Goal: Information Seeking & Learning: Learn about a topic

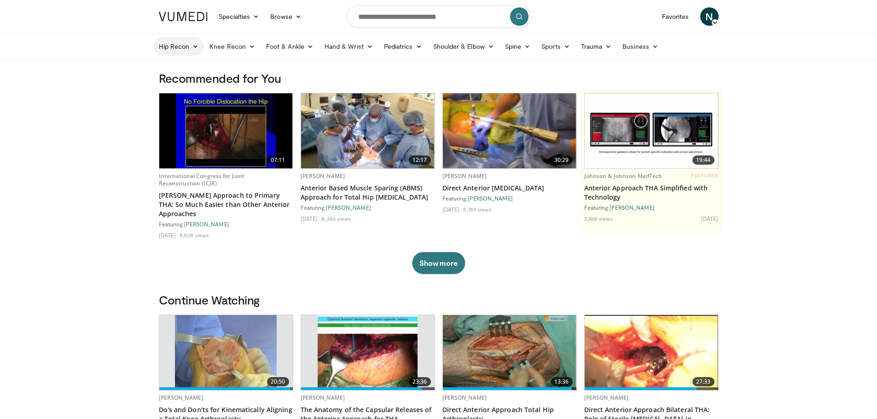
click at [174, 50] on link "Hip Recon" at bounding box center [178, 46] width 51 height 18
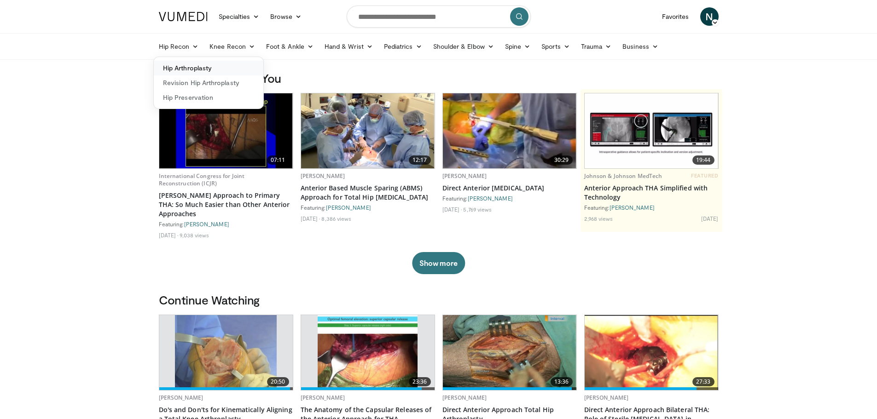
click at [188, 67] on link "Hip Arthroplasty" at bounding box center [209, 68] width 110 height 15
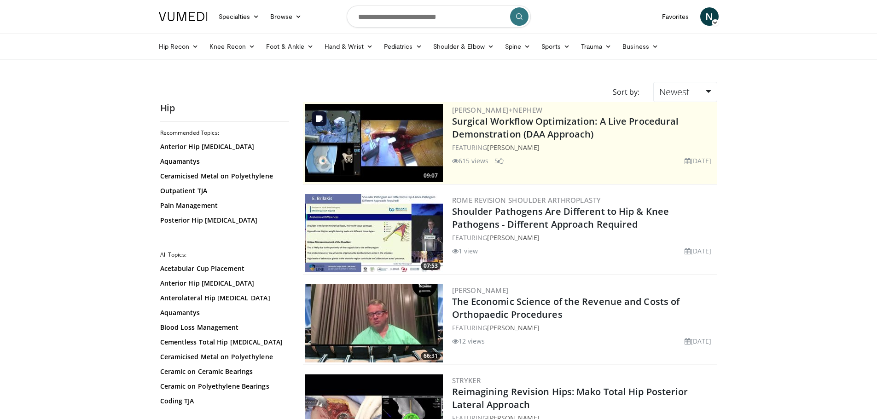
click at [402, 154] on img at bounding box center [374, 143] width 138 height 78
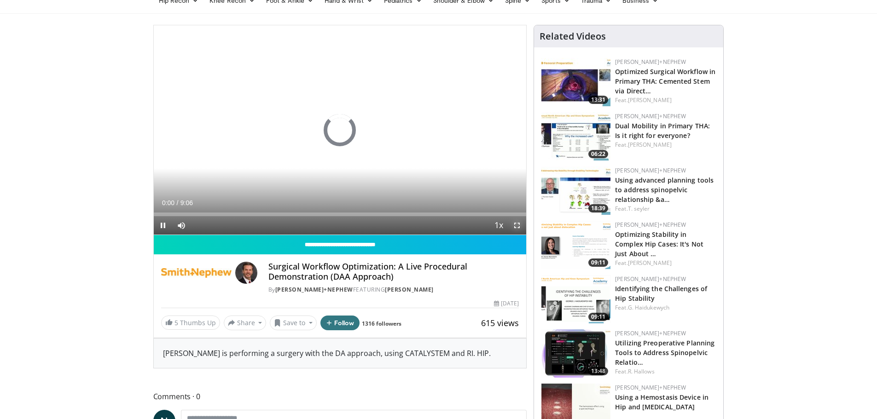
click at [512, 223] on span "Video Player" at bounding box center [517, 225] width 18 height 18
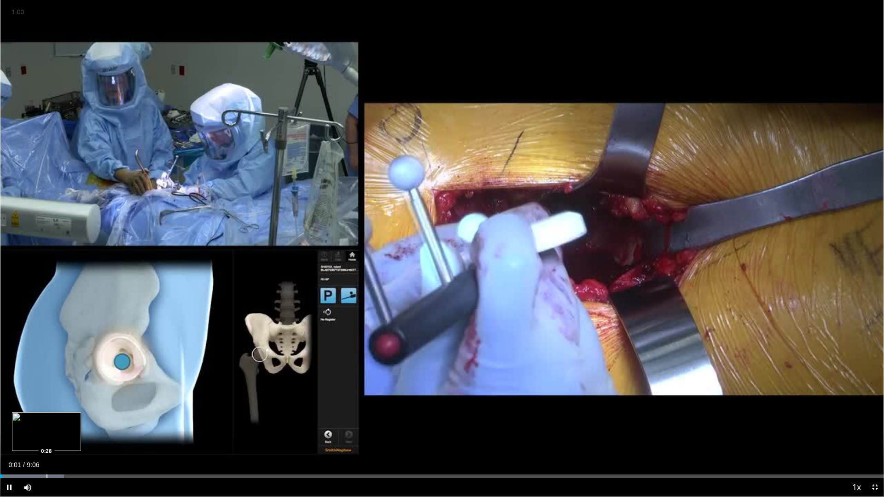
click at [46, 419] on div "Progress Bar" at bounding box center [46, 477] width 1 height 4
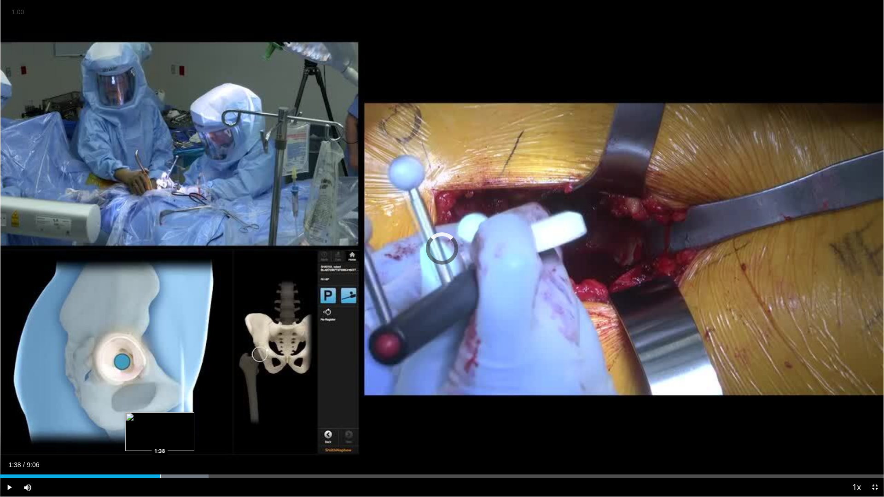
click at [160, 419] on div "Progress Bar" at bounding box center [160, 477] width 1 height 4
click at [227, 419] on div "Loaded : 32.68% 2:20 2:20" at bounding box center [442, 473] width 884 height 9
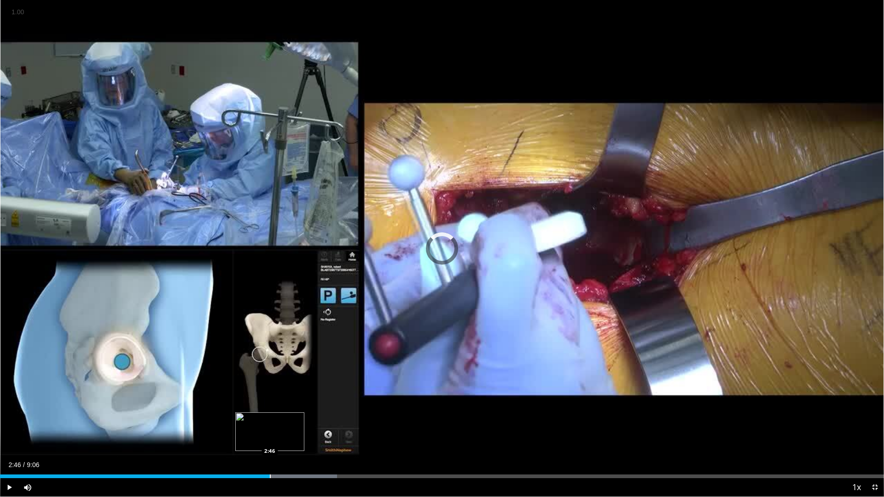
click at [270, 419] on div "Progress Bar" at bounding box center [270, 477] width 1 height 4
click at [253, 419] on div "Progress Bar" at bounding box center [253, 477] width 1 height 4
click at [429, 419] on div "Progress Bar" at bounding box center [429, 477] width 1 height 4
click at [486, 419] on div "Loaded : 60.48% 5:00 5:00" at bounding box center [442, 477] width 884 height 4
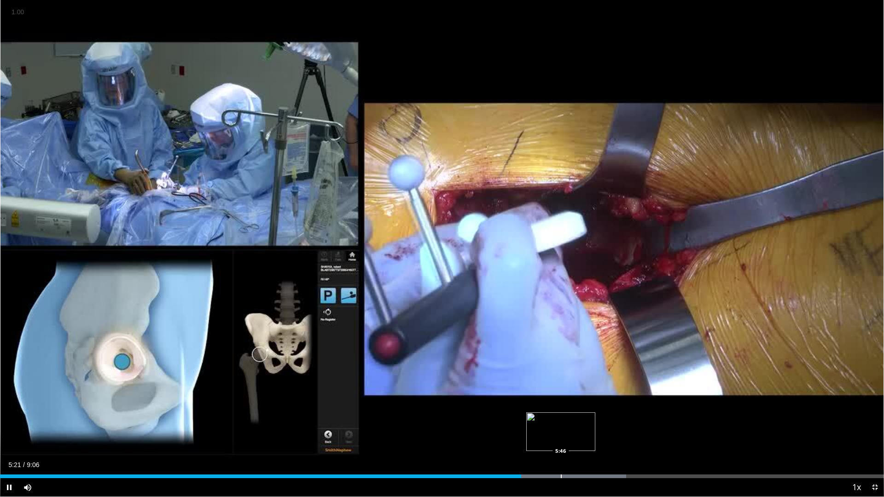
click at [561, 419] on div "Progress Bar" at bounding box center [561, 477] width 1 height 4
click at [609, 419] on div "Loaded : 75.15% 5:48 6:16" at bounding box center [442, 473] width 884 height 9
click at [598, 419] on div "Loaded : 81.72% 6:09 6:09" at bounding box center [442, 473] width 884 height 9
click at [737, 419] on div "Loaded : 92.62% 7:25 7:35" at bounding box center [442, 473] width 884 height 9
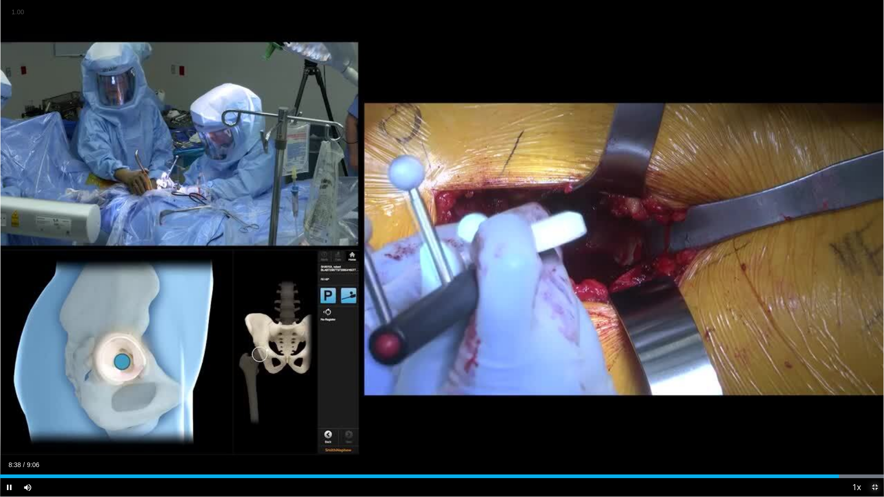
click at [872, 419] on span "Video Player" at bounding box center [874, 487] width 18 height 18
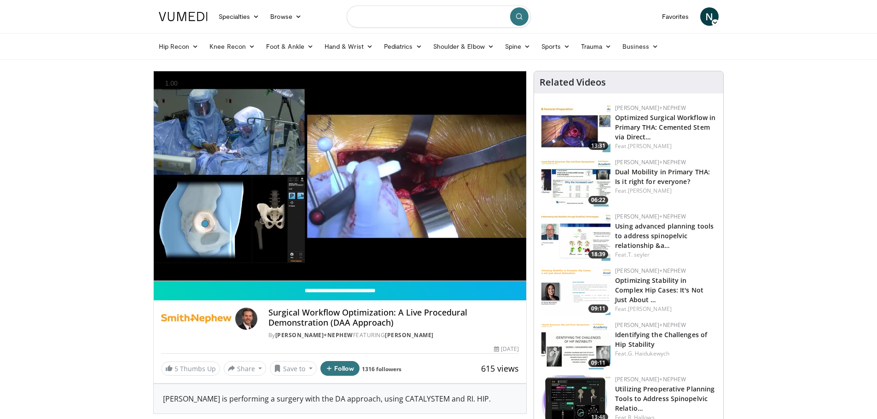
click at [391, 23] on input "Search topics, interventions" at bounding box center [439, 17] width 184 height 22
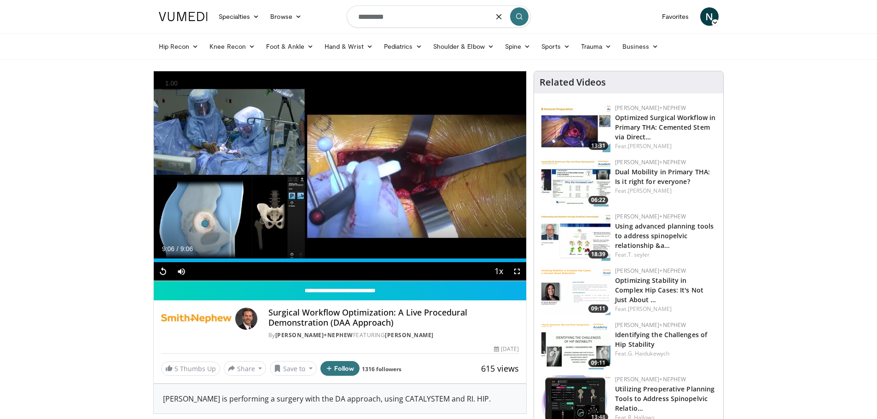
type input "*********"
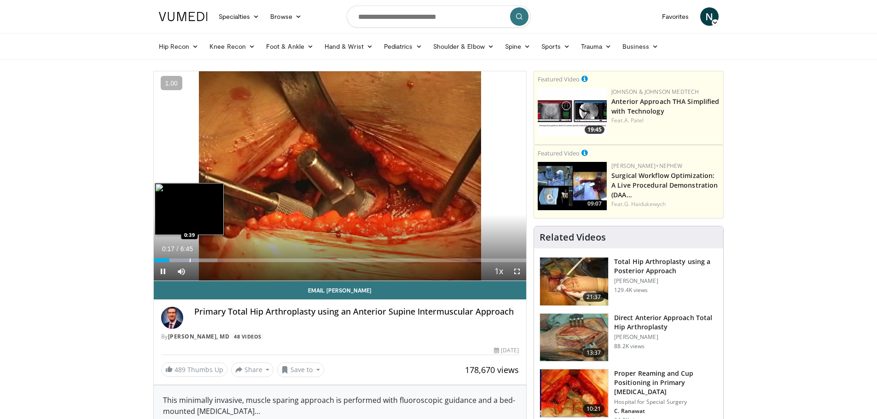
click at [190, 261] on div "Progress Bar" at bounding box center [190, 261] width 1 height 4
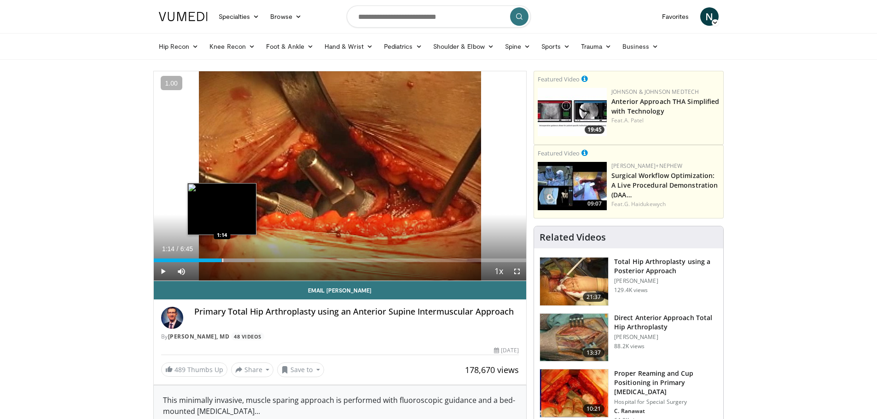
click at [222, 259] on div "Progress Bar" at bounding box center [222, 261] width 1 height 4
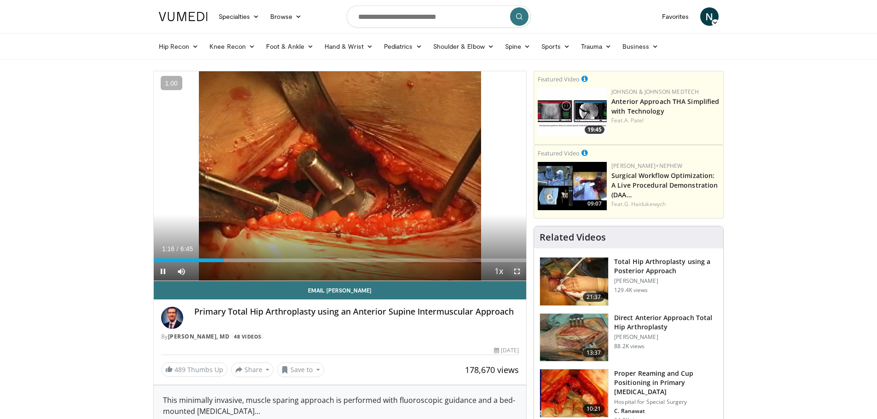
click at [512, 270] on span "Video Player" at bounding box center [517, 271] width 18 height 18
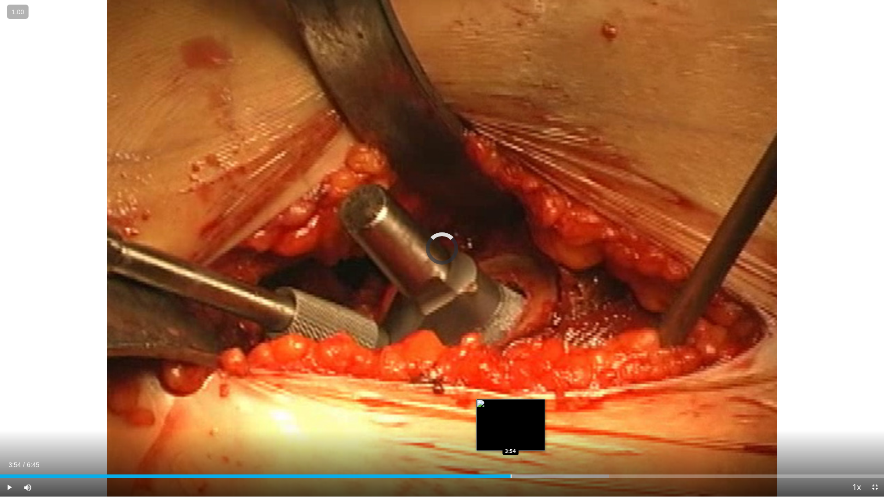
click at [510, 419] on div "Loaded : 68.91% 3:54 3:54" at bounding box center [442, 473] width 884 height 9
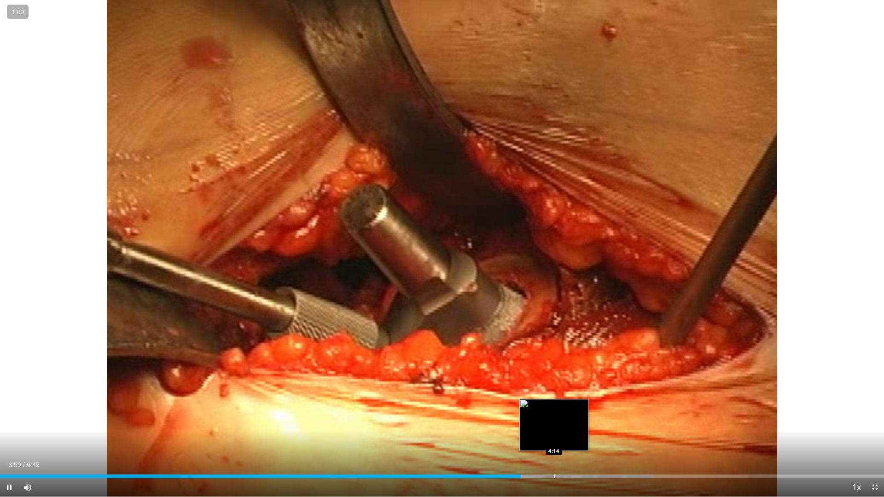
click at [554, 419] on div "Loaded : 73.83% 3:59 4:14" at bounding box center [442, 473] width 884 height 9
click at [564, 419] on div "Loaded : 81.22% 4:18 4:18" at bounding box center [442, 473] width 884 height 9
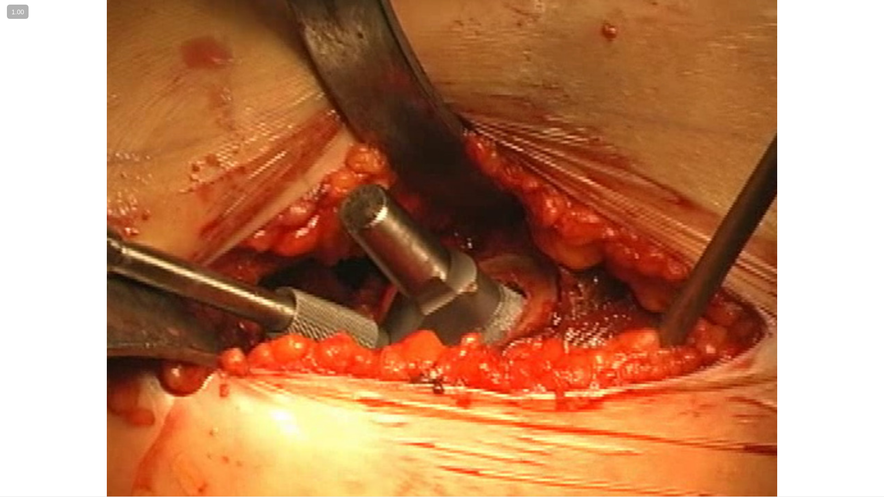
click at [574, 419] on video-js "**********" at bounding box center [442, 248] width 884 height 497
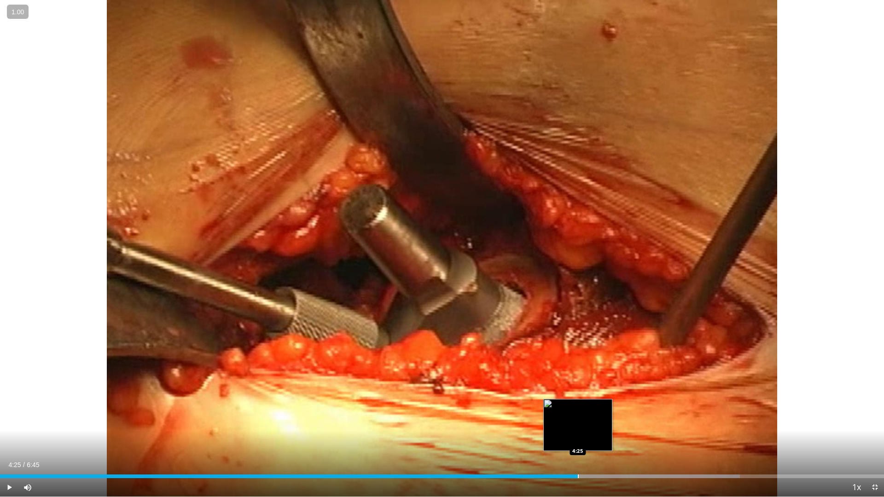
click at [578, 419] on div "Loaded : 83.68% 4:25 4:25" at bounding box center [442, 473] width 884 height 9
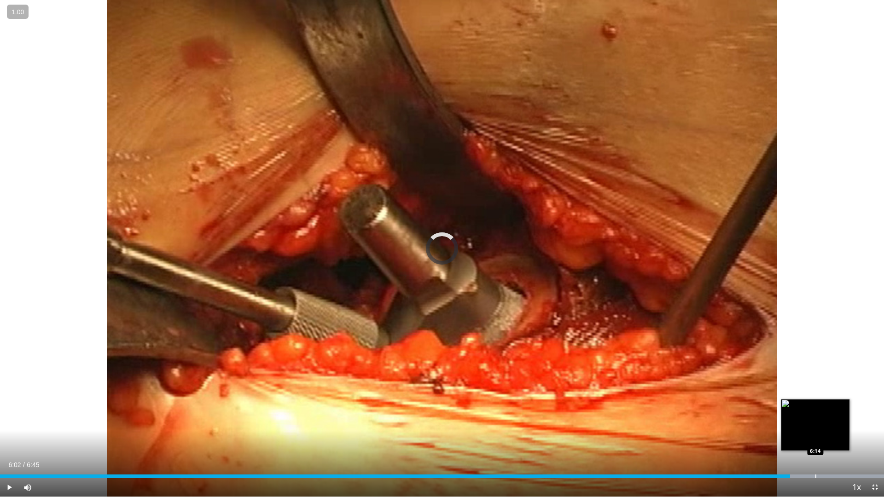
click at [815, 419] on div "Progress Bar" at bounding box center [815, 477] width 1 height 4
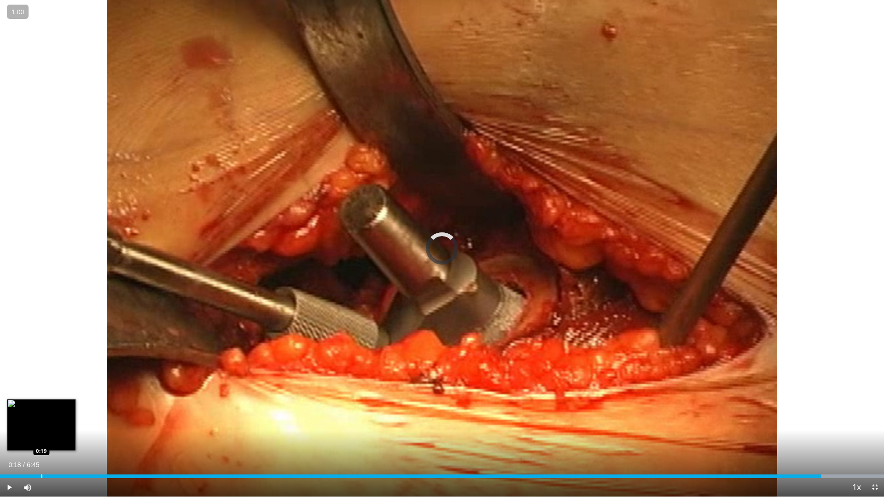
click at [41, 419] on div "6:16" at bounding box center [410, 477] width 821 height 4
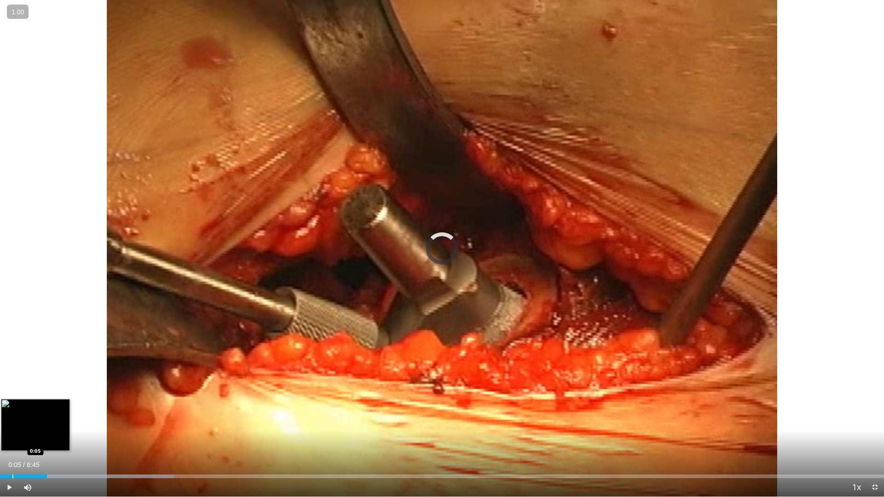
click at [12, 419] on div "Loaded : 19.67% 0:21 0:05" at bounding box center [442, 473] width 884 height 9
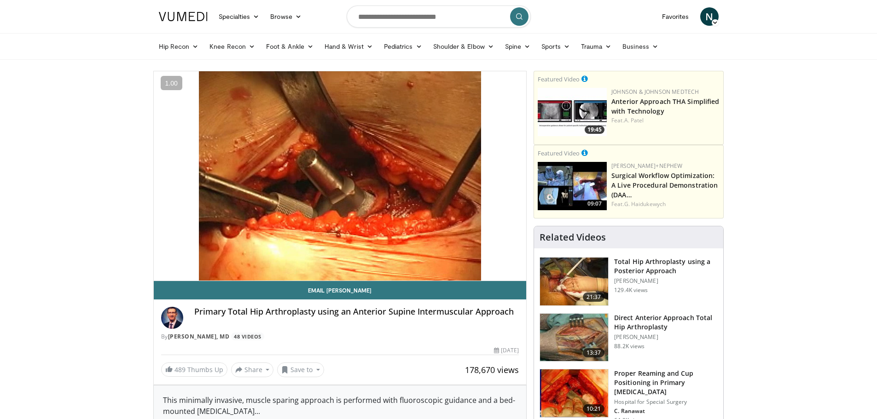
click at [578, 345] on img at bounding box center [574, 338] width 68 height 48
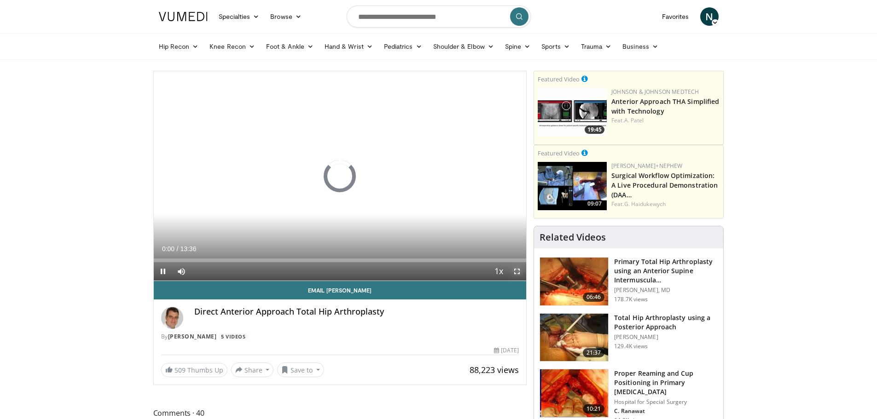
click at [515, 272] on span "Video Player" at bounding box center [517, 271] width 18 height 18
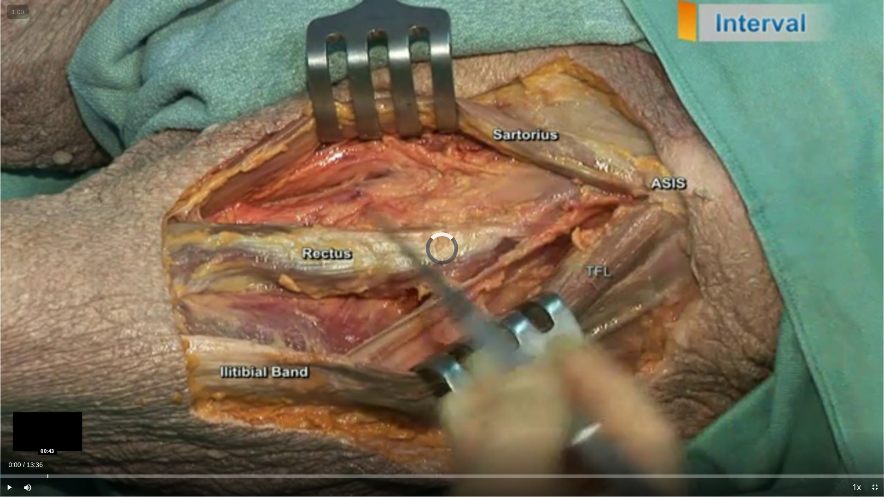
click at [49, 419] on div "Loaded : 0.00% 00:00 00:43" at bounding box center [442, 477] width 884 height 4
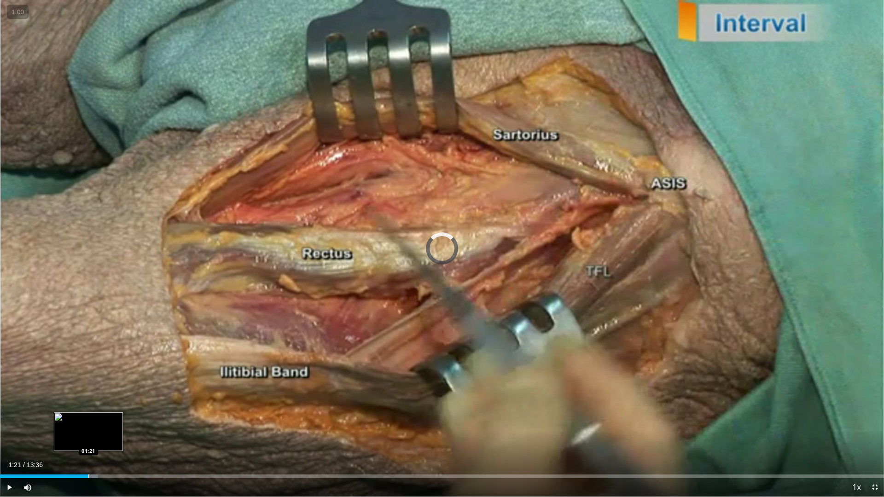
click at [88, 419] on div "Progress Bar" at bounding box center [88, 477] width 1 height 4
click at [121, 419] on div "Loaded : 18.34% 01:25 01:52" at bounding box center [442, 473] width 884 height 9
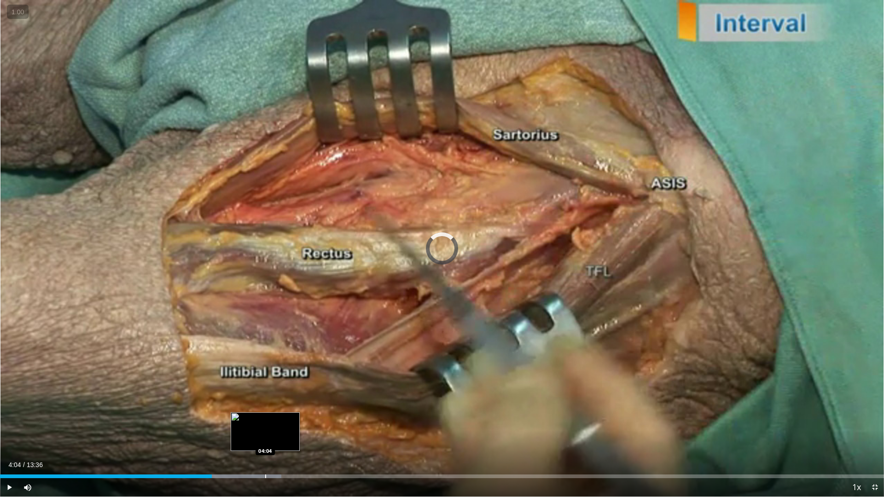
click at [265, 419] on div "Loaded : 31.80% 04:04 04:04" at bounding box center [442, 473] width 884 height 9
click at [248, 419] on div "Loaded : 33.12% 04:06 03:49" at bounding box center [442, 473] width 884 height 9
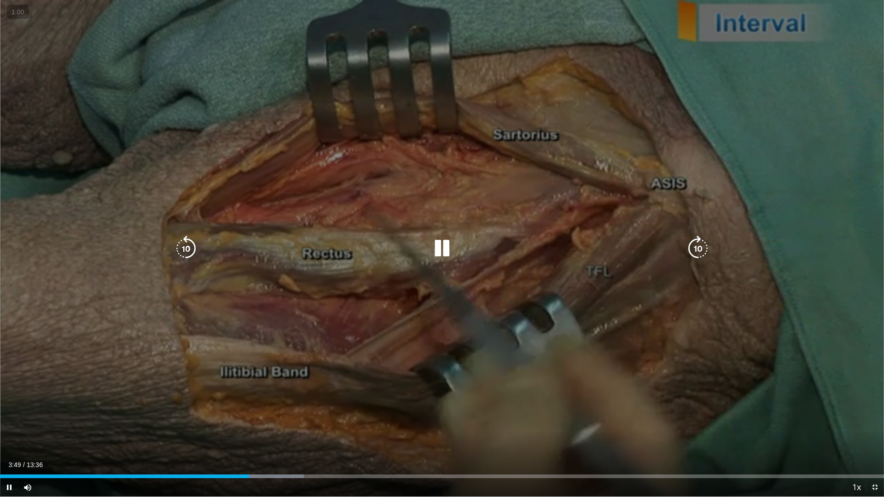
click at [238, 419] on video-js "**********" at bounding box center [442, 248] width 884 height 497
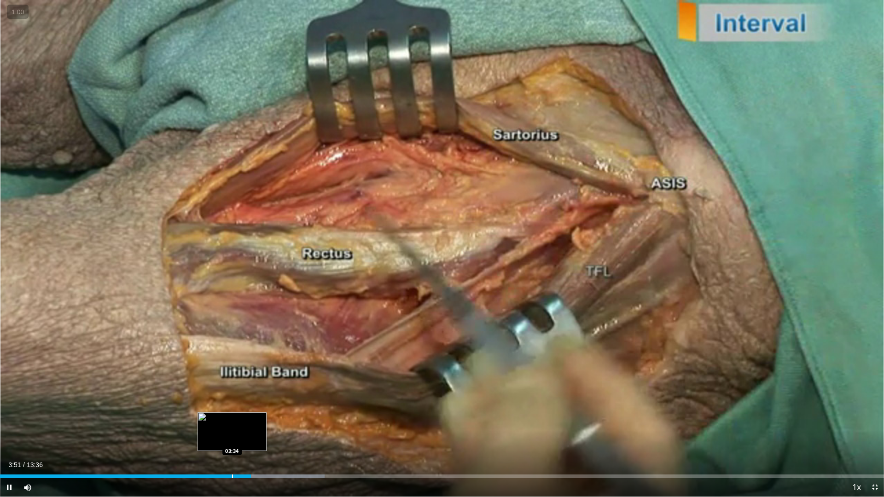
click at [232, 419] on div "Loaded : 36.70% 03:51 03:34" at bounding box center [442, 473] width 884 height 9
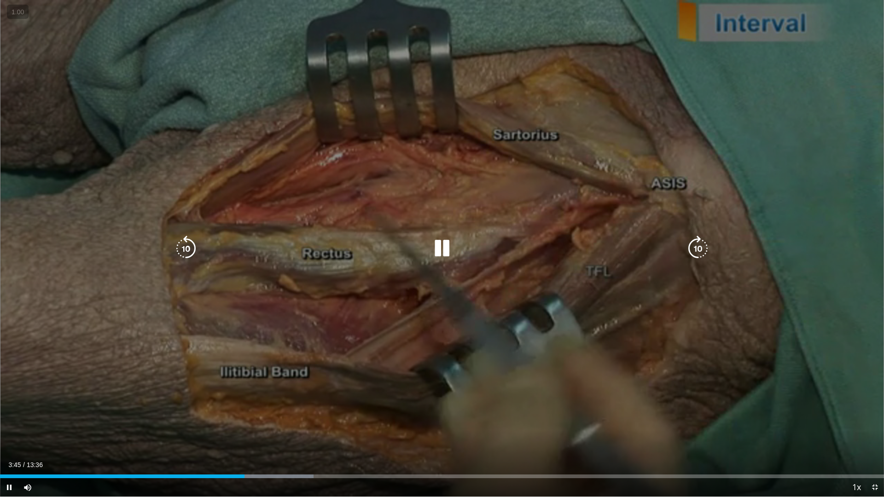
click at [277, 419] on video-js "**********" at bounding box center [442, 248] width 884 height 497
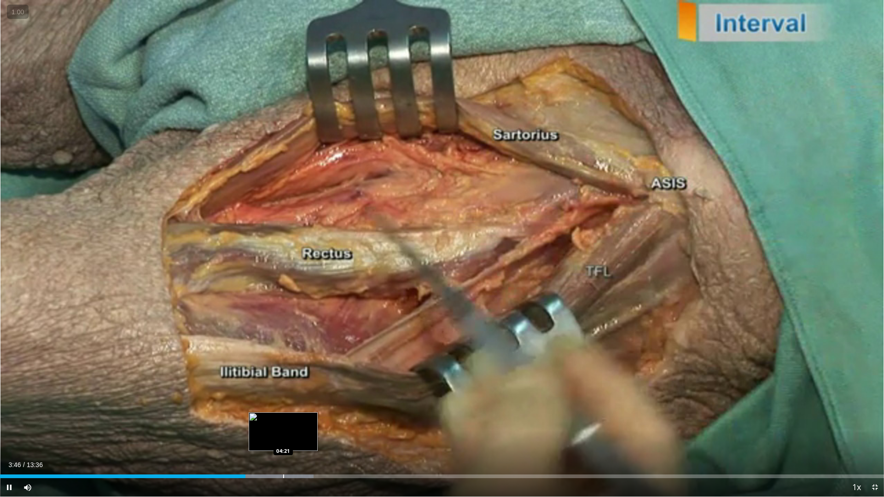
click at [284, 419] on div "Progress Bar" at bounding box center [283, 477] width 1 height 4
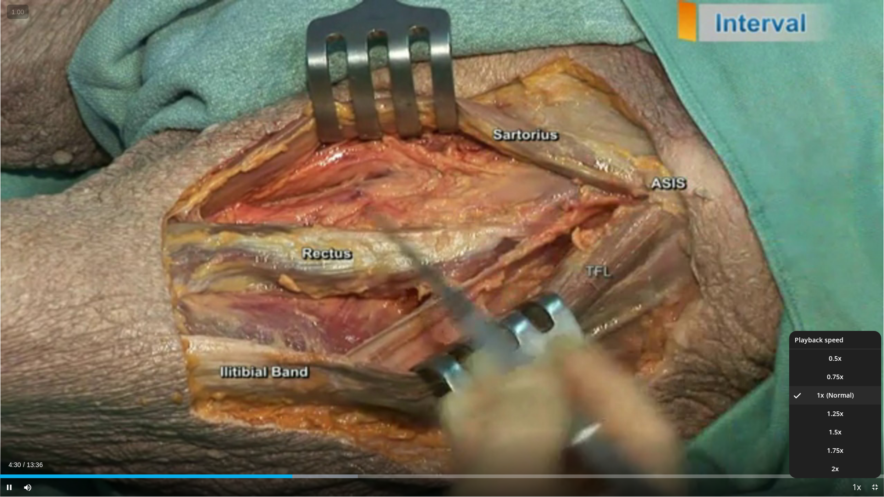
click at [858, 419] on span "Video Player" at bounding box center [856, 488] width 13 height 18
click at [857, 419] on span "Video Player" at bounding box center [856, 488] width 13 height 18
click at [854, 419] on span "Video Player" at bounding box center [856, 488] width 13 height 18
click at [838, 419] on span "1.5x" at bounding box center [834, 432] width 13 height 9
click at [854, 419] on span "Video Player" at bounding box center [856, 488] width 13 height 18
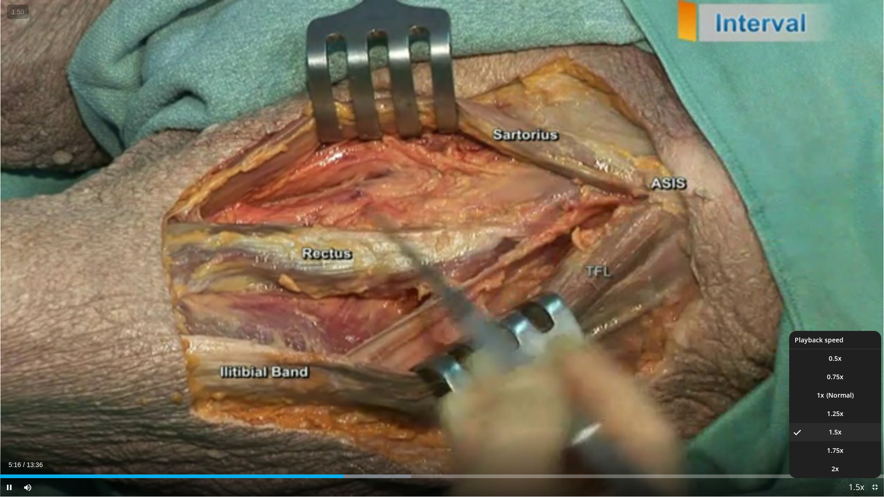
click at [860, 419] on span "Video Player" at bounding box center [856, 488] width 13 height 18
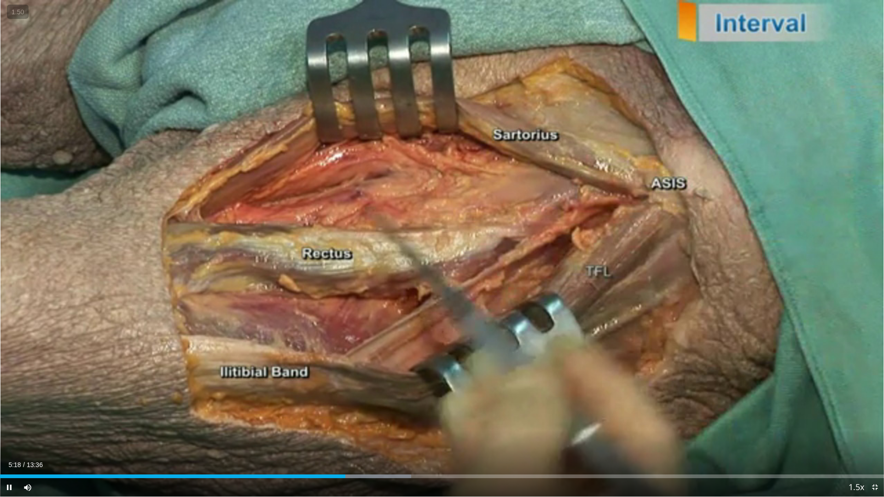
click at [860, 419] on video-js "**********" at bounding box center [442, 248] width 884 height 497
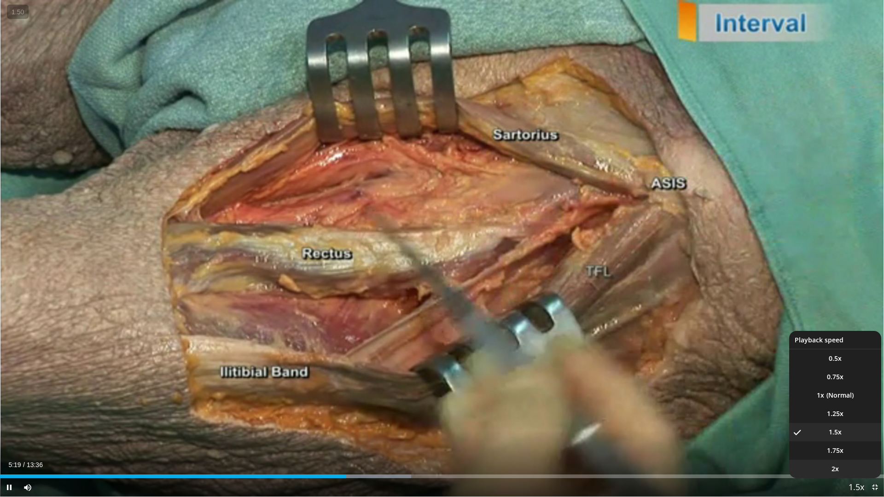
click at [838, 419] on span "2x" at bounding box center [834, 468] width 7 height 9
click at [853, 419] on span "Video Player" at bounding box center [856, 488] width 13 height 18
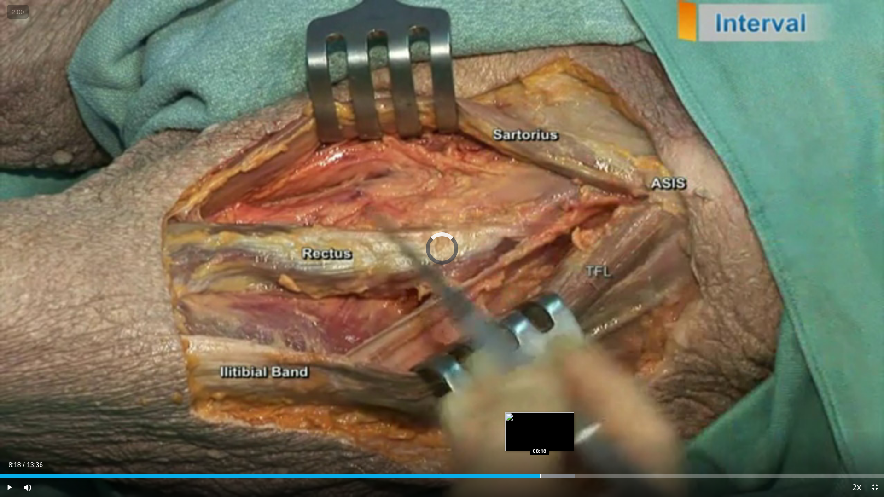
click at [539, 419] on div "Progress Bar" at bounding box center [539, 477] width 1 height 4
click at [571, 419] on div "Progress Bar" at bounding box center [571, 477] width 1 height 4
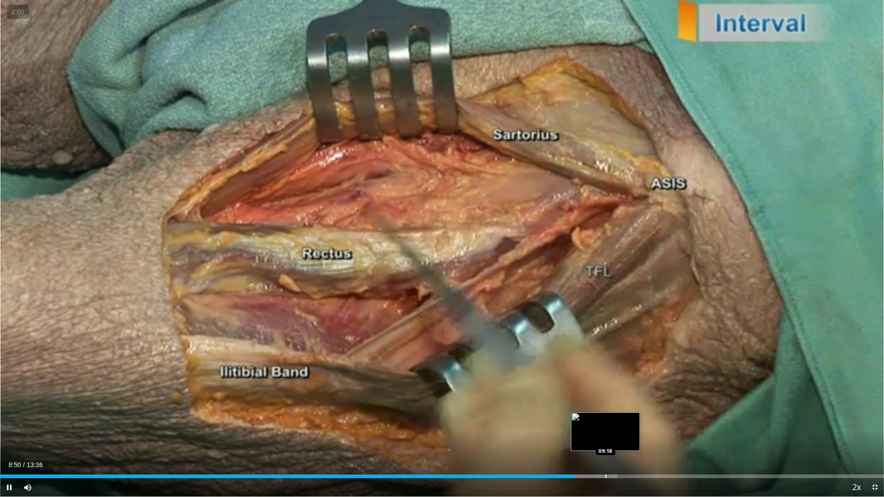
click at [605, 419] on div "Progress Bar" at bounding box center [605, 477] width 1 height 4
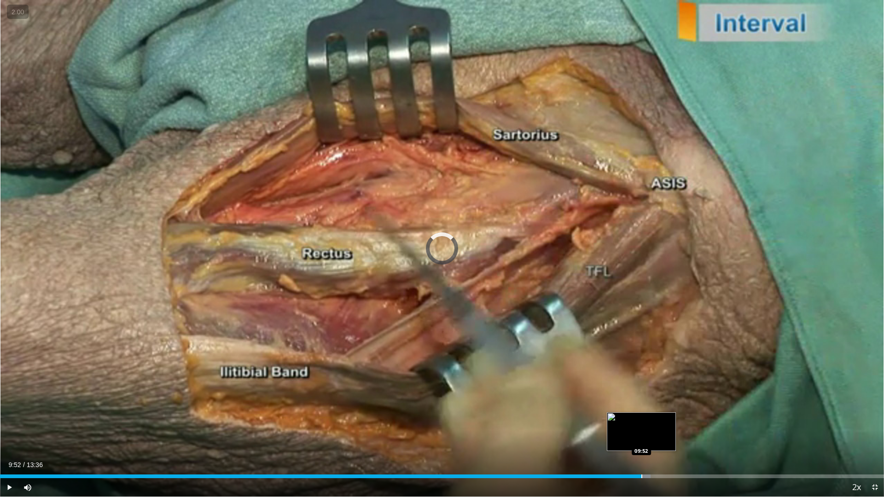
click at [641, 419] on div "Progress Bar" at bounding box center [641, 477] width 1 height 4
click at [680, 419] on div "Progress Bar" at bounding box center [680, 477] width 1 height 4
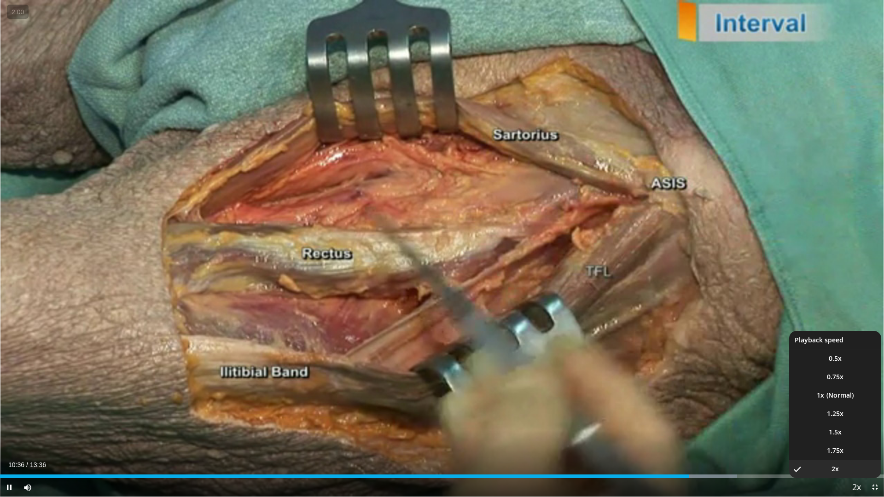
click at [857, 419] on span "Video Player" at bounding box center [856, 488] width 13 height 18
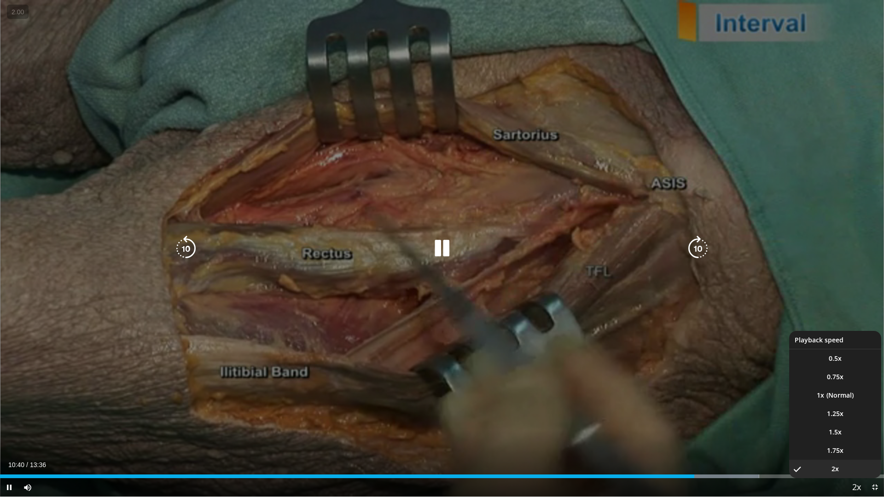
click at [857, 419] on span "Video Player" at bounding box center [856, 488] width 13 height 18
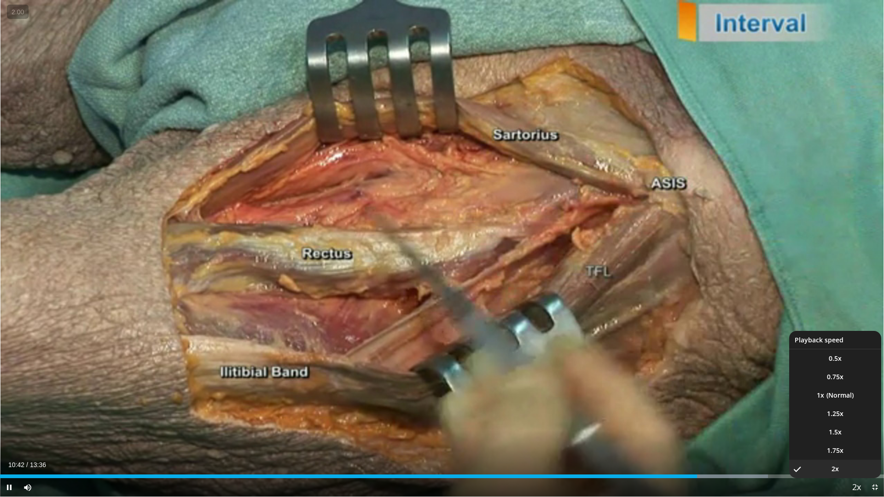
click at [848, 419] on button "Playback Rate" at bounding box center [856, 487] width 18 height 18
click at [840, 419] on li "1.5x" at bounding box center [835, 432] width 92 height 18
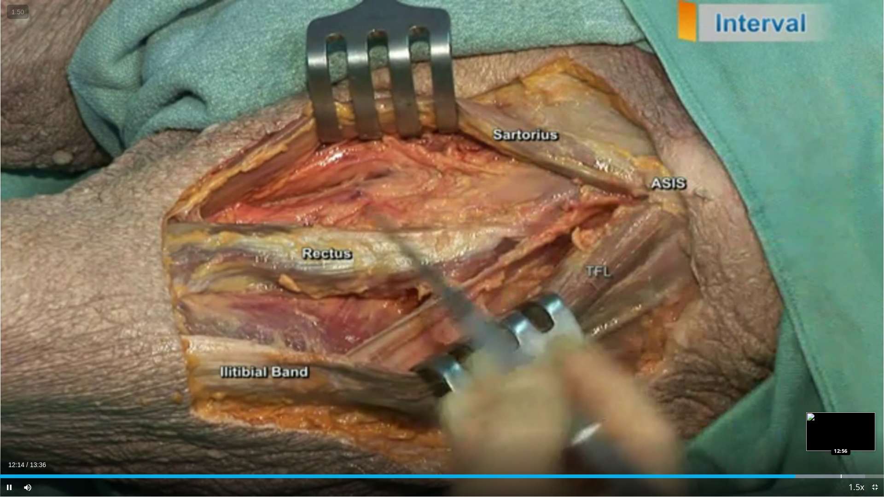
click at [840, 419] on div "Loaded : 97.87% 12:14 12:56" at bounding box center [442, 473] width 884 height 9
click at [829, 419] on div "Loaded : 100.00% 12:45 12:45" at bounding box center [442, 473] width 884 height 9
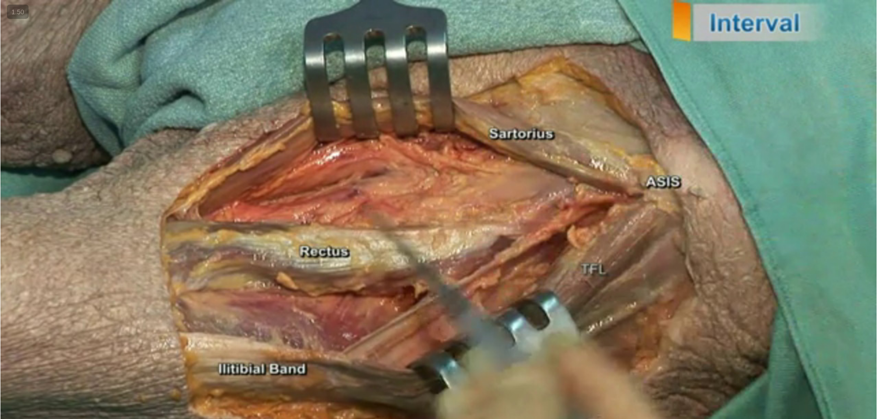
scroll to position [230, 0]
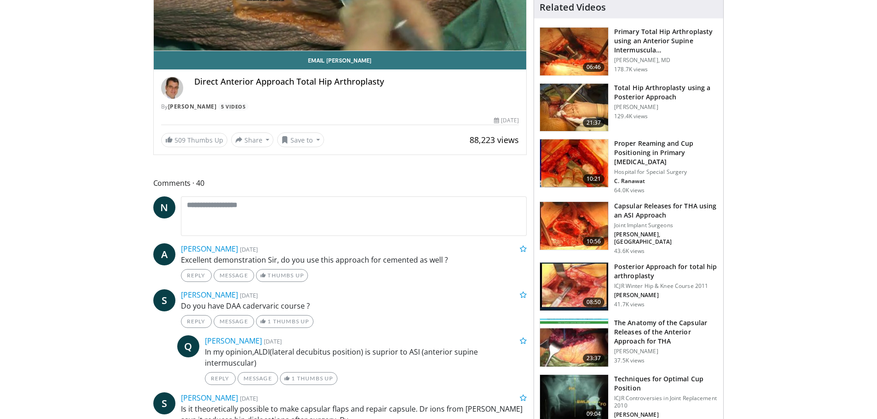
click at [587, 340] on img at bounding box center [574, 343] width 68 height 48
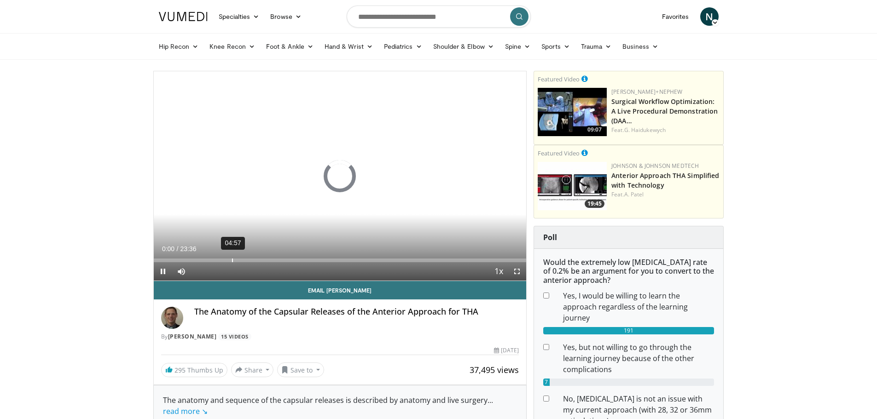
click at [232, 260] on div "04:57" at bounding box center [232, 261] width 1 height 4
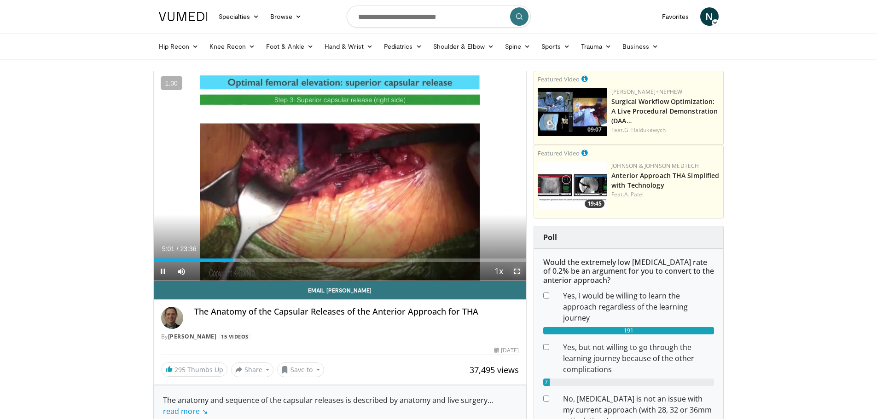
click at [518, 270] on span "Video Player" at bounding box center [517, 271] width 18 height 18
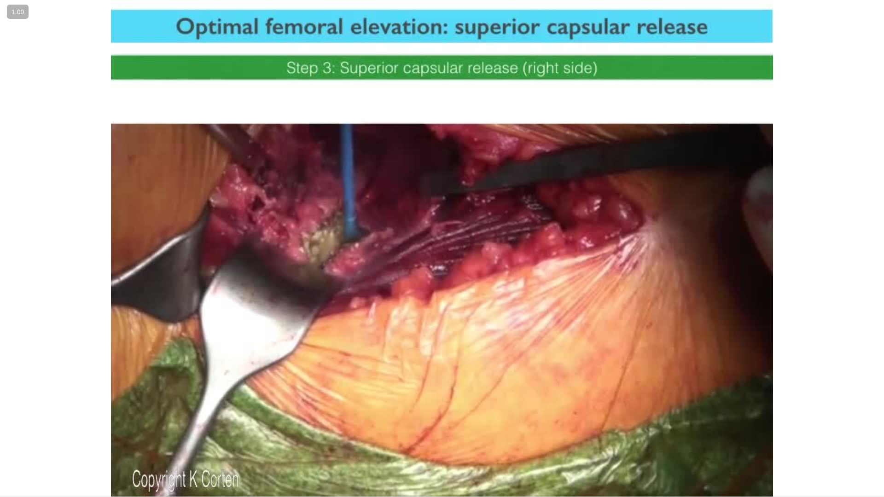
click at [216, 419] on div "Loaded : 24.01% 05:06 05:44" at bounding box center [442, 495] width 884 height 4
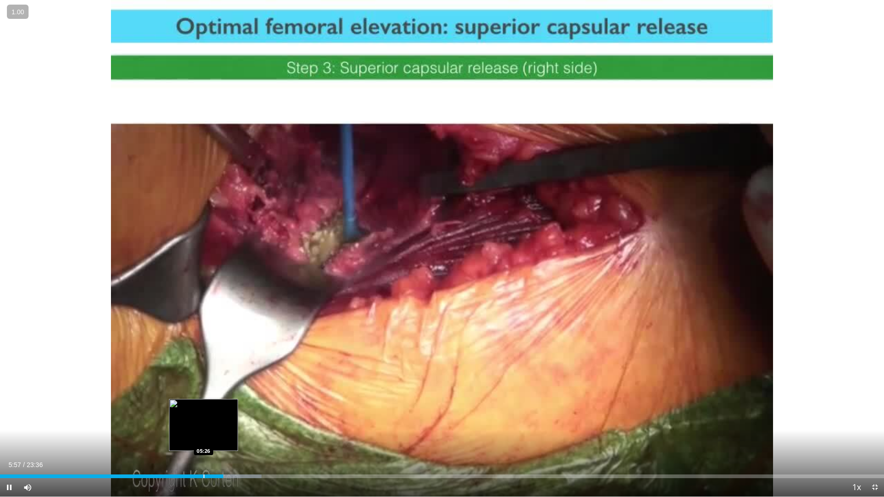
click at [203, 419] on div "Progress Bar" at bounding box center [203, 477] width 1 height 4
click at [180, 419] on div "Loaded : 27.54% 05:30 04:52" at bounding box center [442, 473] width 884 height 9
click at [194, 419] on div "Progress Bar" at bounding box center [194, 477] width 1 height 4
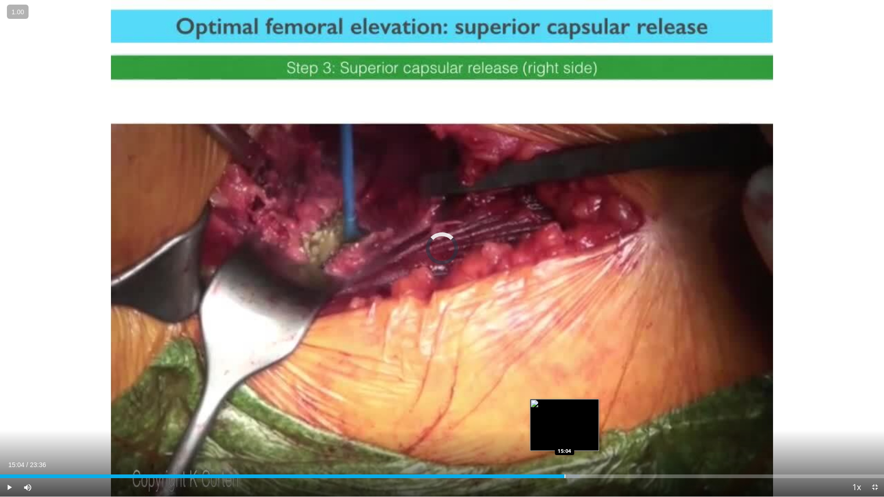
click at [564, 419] on div "Progress Bar" at bounding box center [564, 477] width 1 height 4
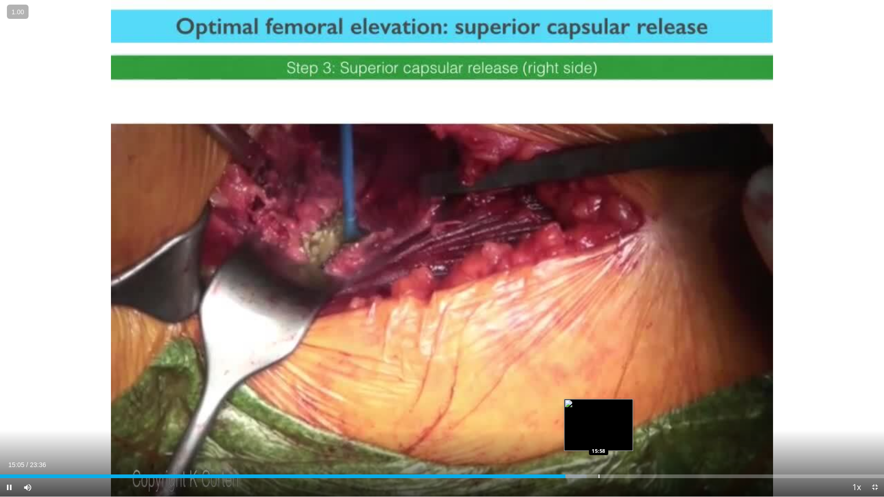
click at [599, 419] on div "Progress Bar" at bounding box center [598, 477] width 1 height 4
click at [584, 419] on div "Progress Bar" at bounding box center [584, 477] width 1 height 4
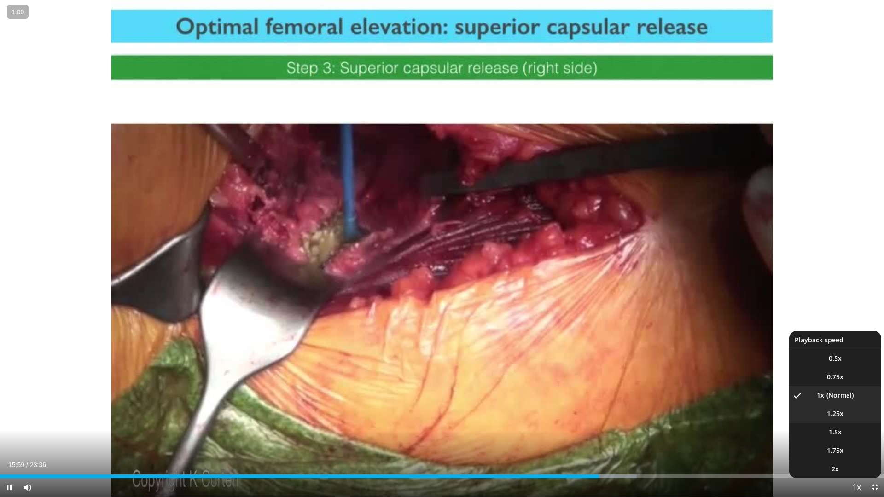
click at [837, 417] on span "1.25x" at bounding box center [835, 413] width 17 height 9
